Goal: Information Seeking & Learning: Learn about a topic

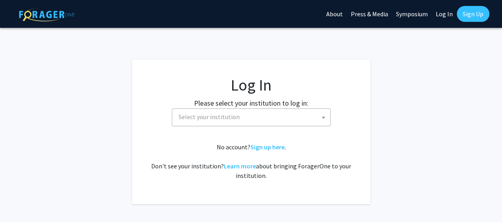
click at [304, 114] on span "Select your institution" at bounding box center [253, 117] width 155 height 16
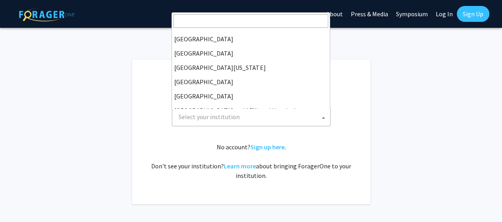
scroll to position [52, 0]
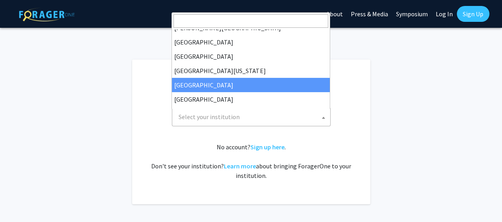
select select "12"
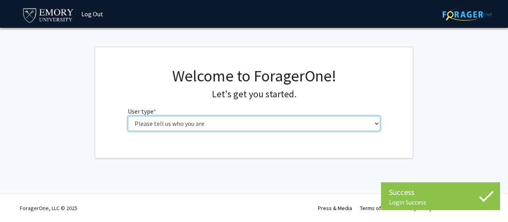
click at [189, 118] on select "Please tell us who you are Undergraduate Student Master's Student Doctoral Cand…" at bounding box center [254, 123] width 253 height 15
select select "1: undergrad"
click at [128, 116] on select "Please tell us who you are Undergraduate Student Master's Student Doctoral Cand…" at bounding box center [254, 123] width 253 height 15
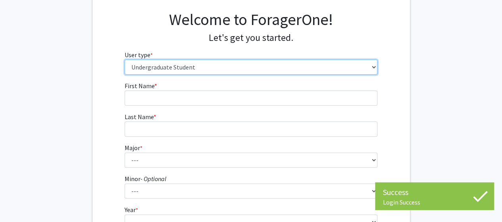
scroll to position [59, 0]
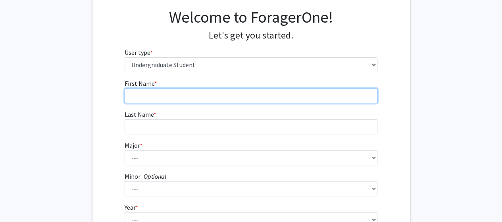
click at [235, 94] on input "First Name * required" at bounding box center [251, 95] width 253 height 15
type input "Tushita"
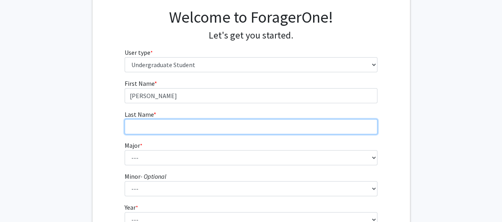
type input "Malik"
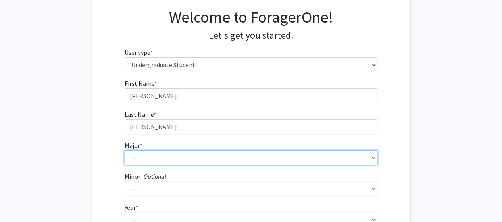
click at [145, 164] on select "--- Accounting African American Studies African Studies American Studies Analyt…" at bounding box center [251, 157] width 253 height 15
select select "56: 1016"
click at [125, 150] on select "--- Accounting African American Studies African Studies American Studies Analyt…" at bounding box center [251, 157] width 253 height 15
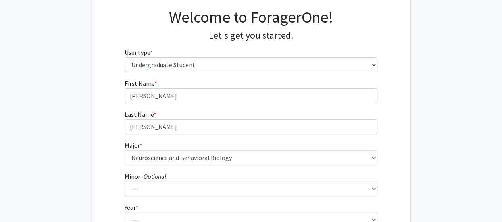
click at [104, 178] on div "First Name * required Tushita Last Name * required Malik Major * required --- A…" at bounding box center [252, 180] width 318 height 202
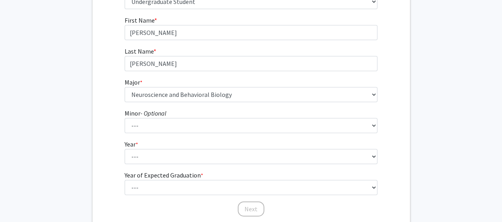
scroll to position [183, 0]
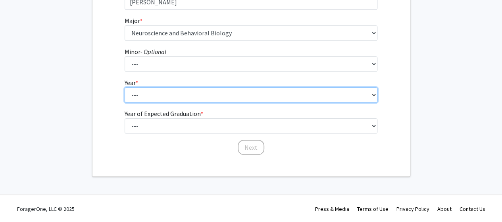
click at [164, 89] on select "--- First-year Sophomore Junior Senior Postbaccalaureate Certificate" at bounding box center [251, 94] width 253 height 15
select select "2: sophomore"
click at [125, 87] on select "--- First-year Sophomore Junior Senior Postbaccalaureate Certificate" at bounding box center [251, 94] width 253 height 15
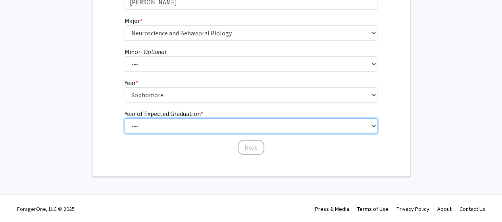
click at [160, 130] on select "--- 2025 2026 2027 2028 2029 2030 2031 2032 2033 2034" at bounding box center [251, 125] width 253 height 15
select select "4: 2028"
click at [125, 118] on select "--- 2025 2026 2027 2028 2029 2030 2031 2032 2033 2034" at bounding box center [251, 125] width 253 height 15
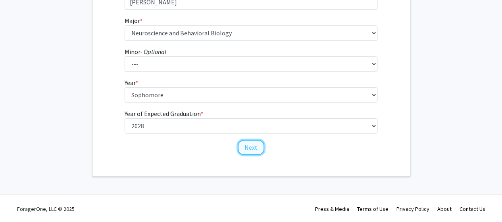
click at [257, 144] on button "Next" at bounding box center [251, 147] width 27 height 15
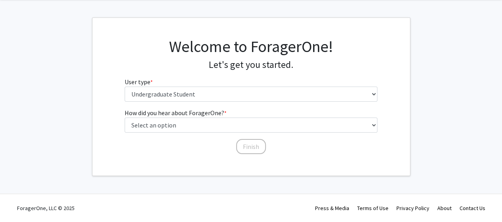
scroll to position [0, 0]
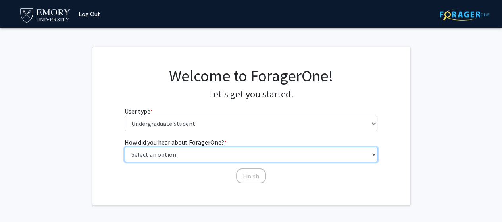
click at [224, 157] on select "Select an option Peer/student recommendation Faculty/staff recommendation Unive…" at bounding box center [251, 154] width 253 height 15
select select "3: university_website"
click at [125, 147] on select "Select an option Peer/student recommendation Faculty/staff recommendation Unive…" at bounding box center [251, 154] width 253 height 15
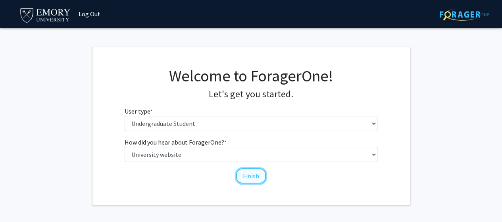
click at [251, 175] on button "Finish" at bounding box center [251, 175] width 30 height 15
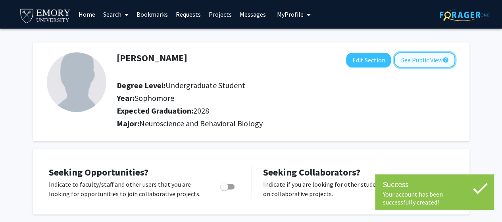
click at [425, 66] on button "See Public View help" at bounding box center [424, 59] width 61 height 15
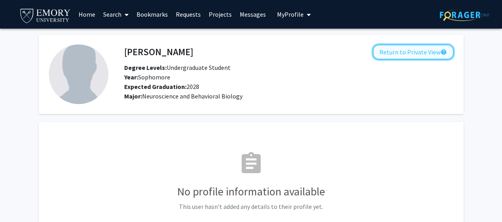
click at [424, 47] on button "Return to Private View help" at bounding box center [413, 51] width 81 height 15
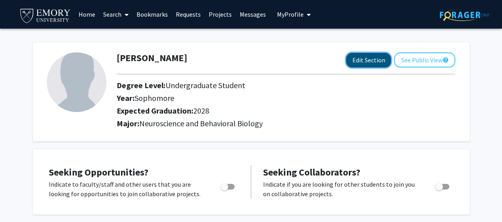
click at [371, 65] on button "Edit Section" at bounding box center [368, 60] width 45 height 15
select select "sophomore"
select select "2028"
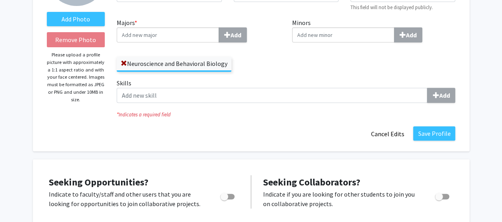
scroll to position [108, 0]
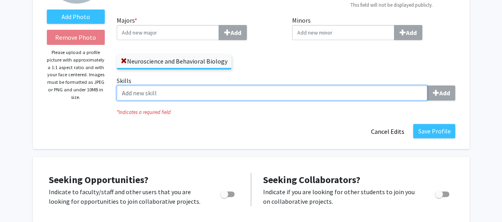
click at [328, 90] on input "Skills Add" at bounding box center [272, 92] width 311 height 15
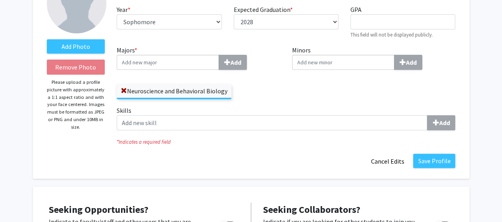
scroll to position [179, 0]
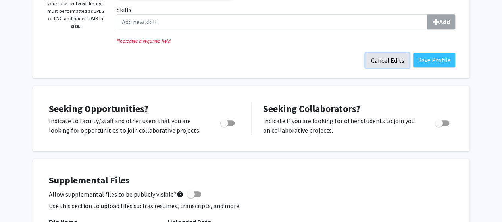
click at [392, 60] on button "Cancel Edits" at bounding box center [388, 60] width 44 height 15
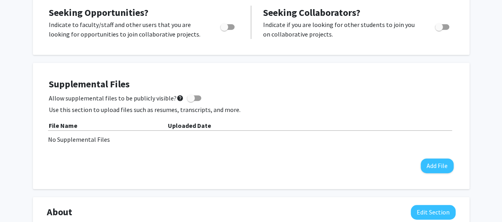
scroll to position [0, 0]
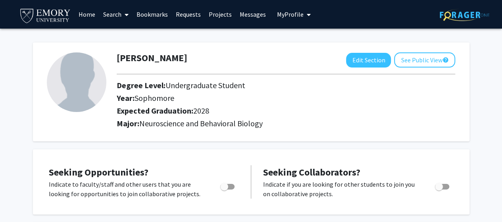
click at [215, 13] on link "Projects" at bounding box center [220, 14] width 31 height 28
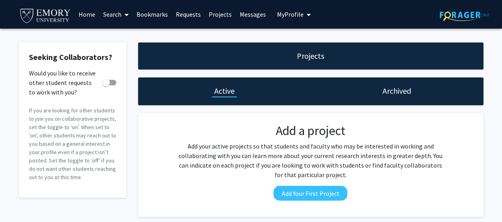
click at [397, 93] on h1 "Archived" at bounding box center [397, 90] width 29 height 11
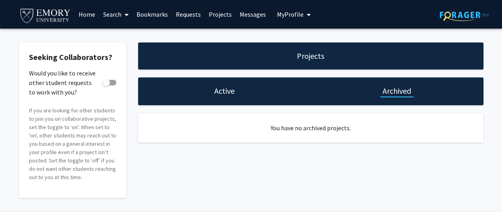
click at [258, 96] on div "Active" at bounding box center [224, 91] width 173 height 28
click at [228, 97] on div "Active" at bounding box center [224, 91] width 173 height 28
click at [173, 85] on div "Active" at bounding box center [224, 91] width 173 height 28
click at [116, 15] on link "Search" at bounding box center [115, 14] width 33 height 28
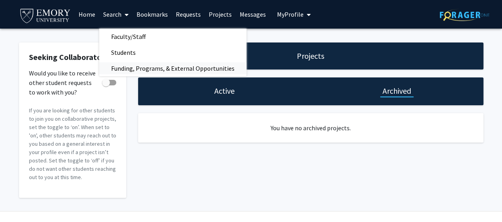
click at [152, 67] on span "Funding, Programs, & External Opportunities" at bounding box center [172, 68] width 147 height 16
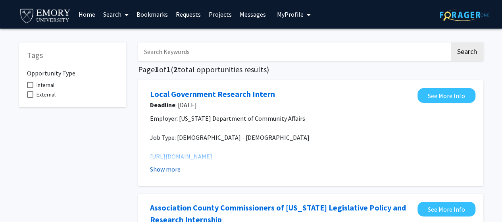
click at [166, 170] on button "Show more" at bounding box center [165, 169] width 31 height 10
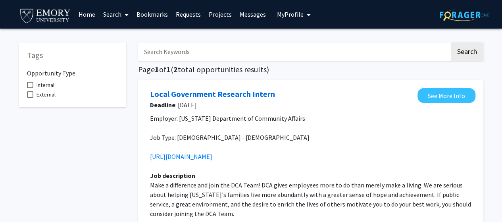
click at [117, 14] on link "Search" at bounding box center [115, 14] width 33 height 28
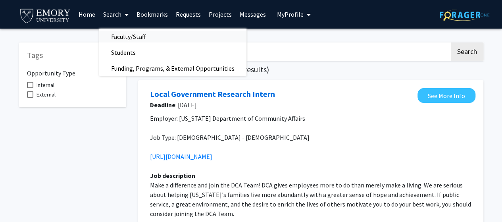
click at [133, 35] on span "Faculty/Staff" at bounding box center [128, 37] width 58 height 16
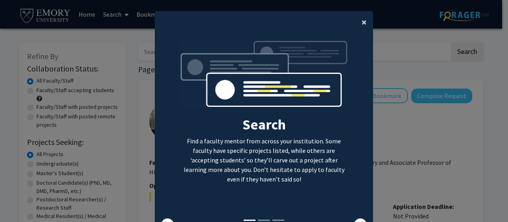
click at [362, 19] on span "×" at bounding box center [364, 22] width 5 height 12
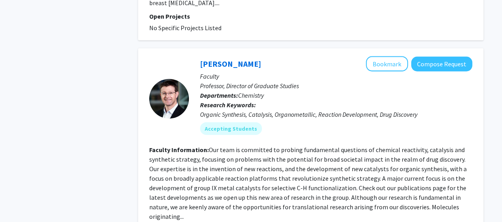
scroll to position [2449, 0]
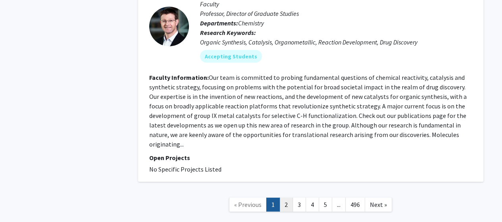
click at [288, 198] on link "2" at bounding box center [287, 205] width 14 height 14
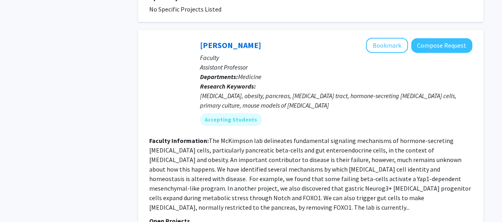
scroll to position [1789, 0]
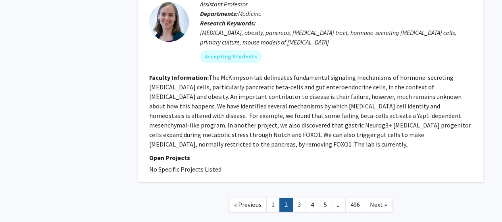
click at [296, 190] on nav "« Previous 1 2 3 4 5 ... 496 Next »" at bounding box center [310, 206] width 345 height 32
click at [295, 198] on link "3" at bounding box center [300, 205] width 14 height 14
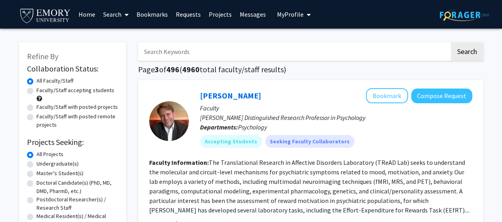
click at [79, 91] on label "Faculty/Staff accepting students" at bounding box center [76, 90] width 78 height 8
click at [42, 91] on input "Faculty/Staff accepting students" at bounding box center [39, 88] width 5 height 5
radio input "true"
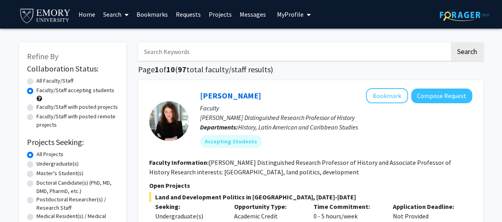
click at [65, 108] on label "Faculty/Staff with posted projects" at bounding box center [77, 107] width 81 height 8
click at [42, 108] on input "Faculty/Staff with posted projects" at bounding box center [39, 105] width 5 height 5
radio input "true"
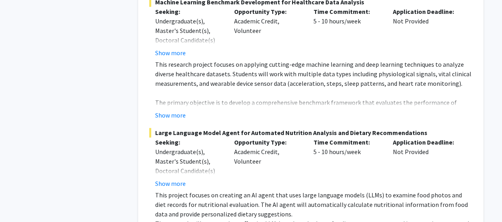
scroll to position [385, 0]
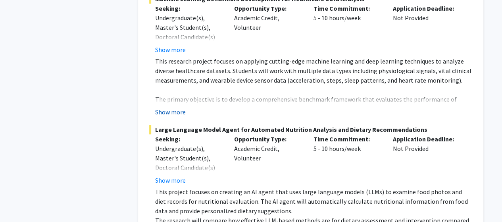
click at [179, 109] on button "Show more" at bounding box center [170, 112] width 31 height 10
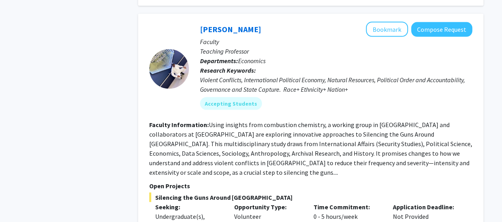
scroll to position [910, 0]
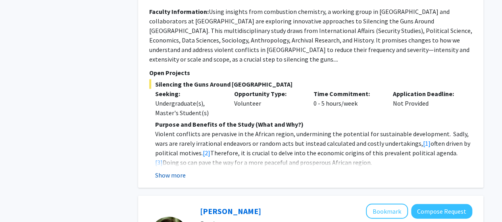
click at [178, 170] on button "Show more" at bounding box center [170, 175] width 31 height 10
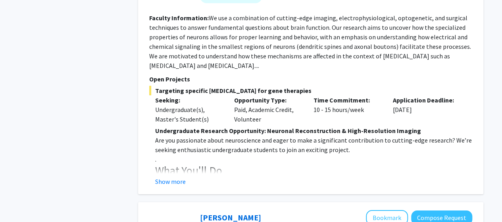
scroll to position [1458, 0]
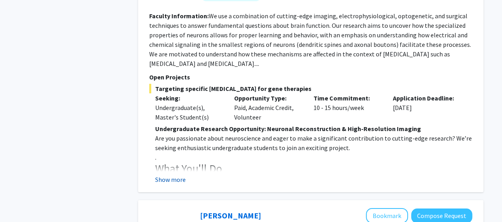
click at [179, 175] on button "Show more" at bounding box center [170, 180] width 31 height 10
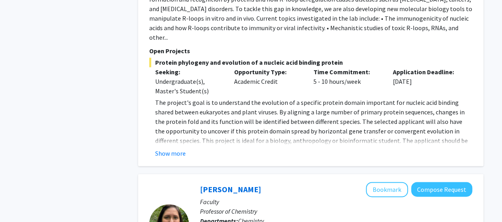
scroll to position [1989, 0]
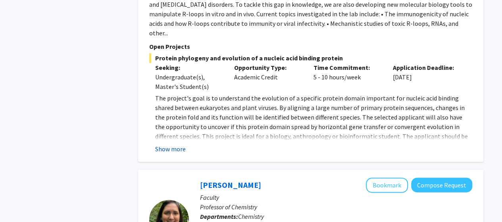
click at [179, 144] on button "Show more" at bounding box center [170, 149] width 31 height 10
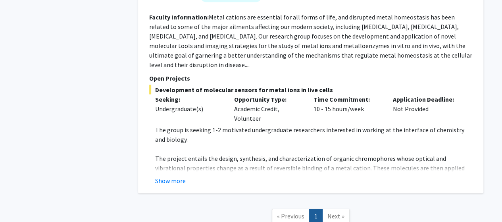
scroll to position [2263, 0]
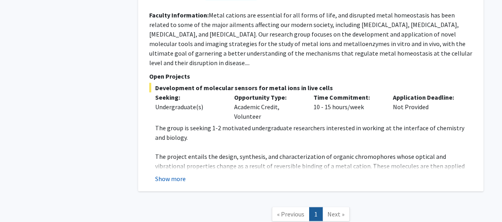
click at [168, 174] on button "Show more" at bounding box center [170, 179] width 31 height 10
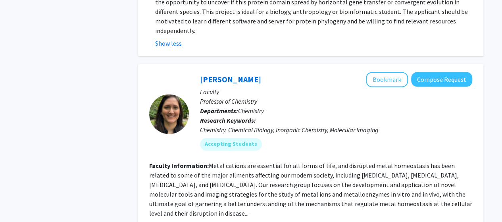
scroll to position [2109, 0]
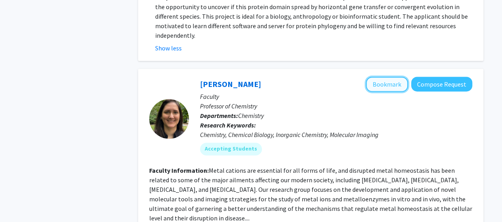
click at [380, 77] on button "Bookmark" at bounding box center [387, 84] width 42 height 15
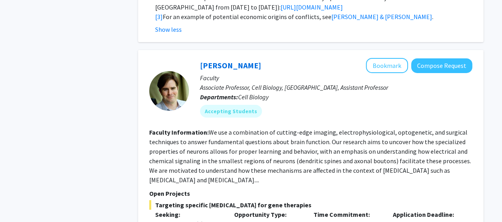
scroll to position [1327, 0]
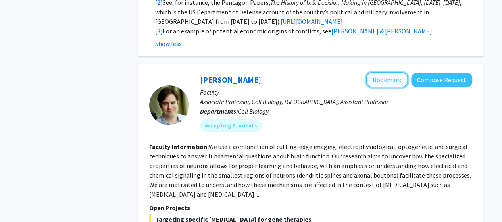
click at [380, 72] on button "Bookmark" at bounding box center [387, 79] width 42 height 15
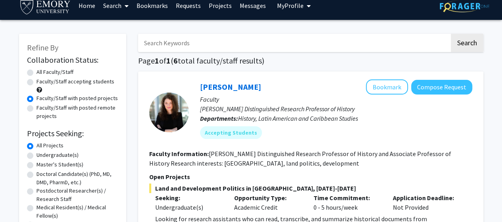
scroll to position [0, 0]
